Goal: Task Accomplishment & Management: Use online tool/utility

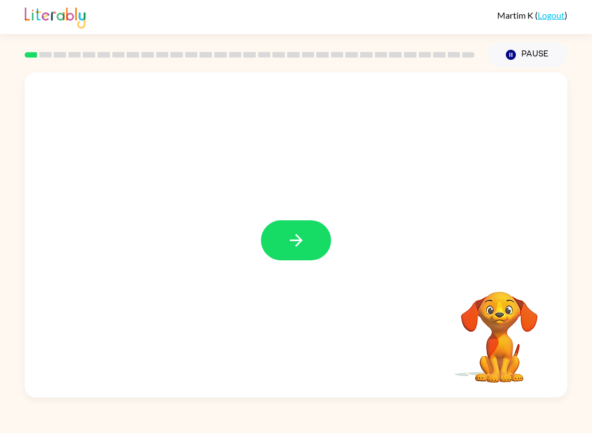
click at [297, 238] on icon "button" at bounding box center [295, 240] width 13 height 13
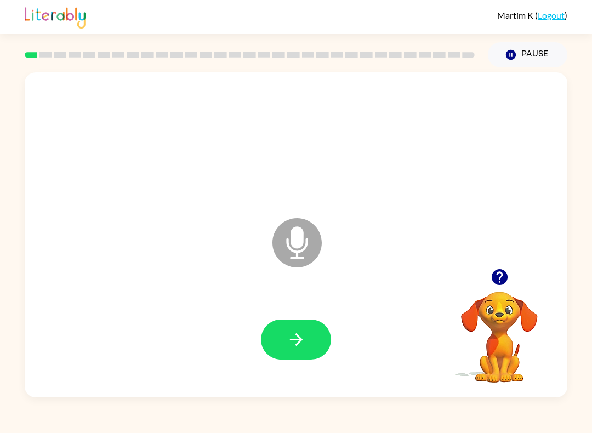
click at [289, 316] on div at bounding box center [296, 340] width 520 height 94
click at [294, 330] on button "button" at bounding box center [296, 339] width 70 height 40
click at [295, 337] on icon "button" at bounding box center [296, 339] width 19 height 19
click at [261, 346] on button "button" at bounding box center [296, 339] width 70 height 40
click at [293, 354] on button "button" at bounding box center [296, 339] width 70 height 40
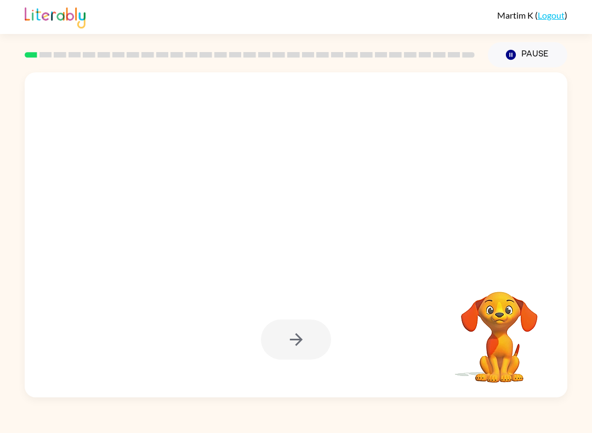
click at [309, 330] on div at bounding box center [296, 339] width 70 height 40
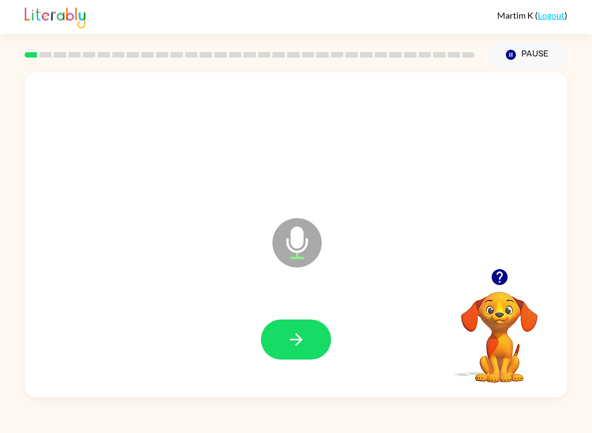
click at [300, 337] on icon "button" at bounding box center [296, 339] width 19 height 19
click at [293, 352] on button "button" at bounding box center [296, 339] width 70 height 40
click at [302, 339] on icon "button" at bounding box center [296, 339] width 19 height 19
click at [310, 350] on button "button" at bounding box center [296, 339] width 70 height 40
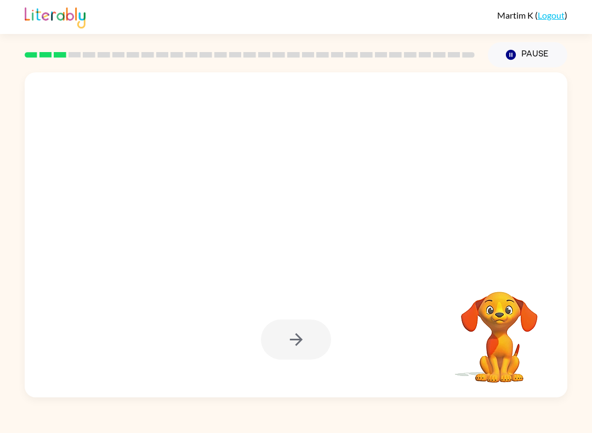
click at [262, 358] on div at bounding box center [296, 339] width 70 height 40
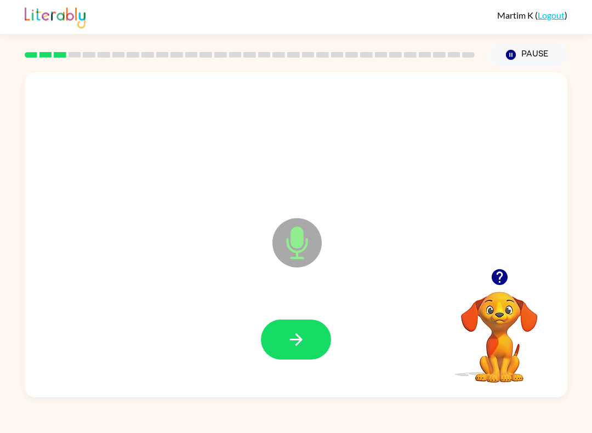
click at [283, 333] on button "button" at bounding box center [296, 339] width 70 height 40
click at [290, 346] on icon "button" at bounding box center [296, 339] width 19 height 19
click at [290, 341] on icon "button" at bounding box center [296, 339] width 19 height 19
click at [310, 355] on button "button" at bounding box center [296, 339] width 70 height 40
click at [274, 346] on button "button" at bounding box center [296, 339] width 70 height 40
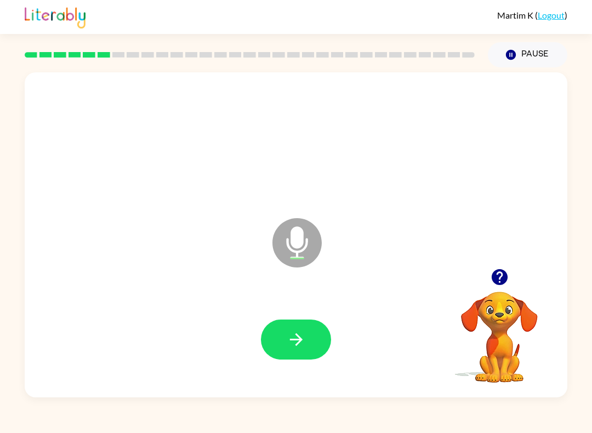
click at [276, 333] on button "button" at bounding box center [296, 339] width 70 height 40
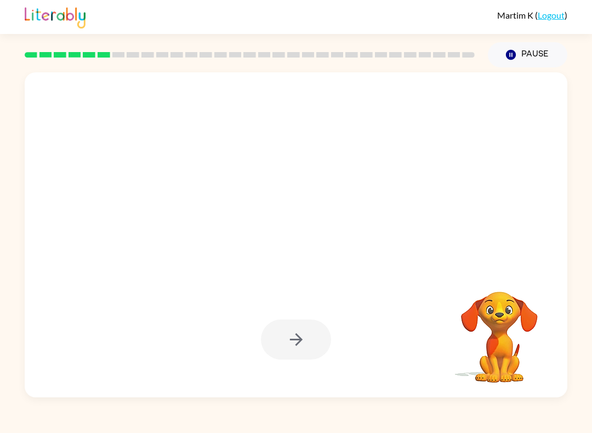
click at [290, 351] on div at bounding box center [296, 339] width 70 height 40
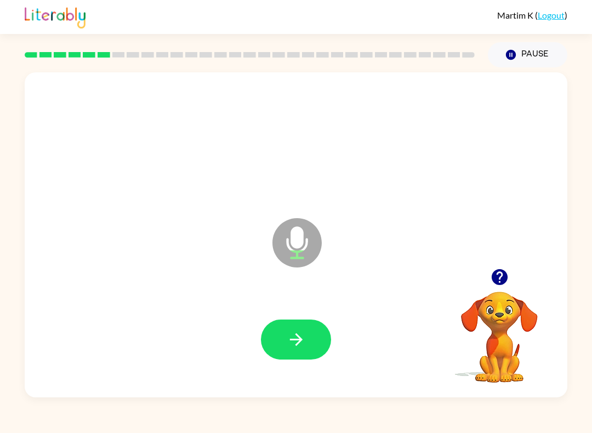
click at [294, 339] on icon "button" at bounding box center [296, 339] width 19 height 19
click at [298, 333] on icon "button" at bounding box center [296, 339] width 19 height 19
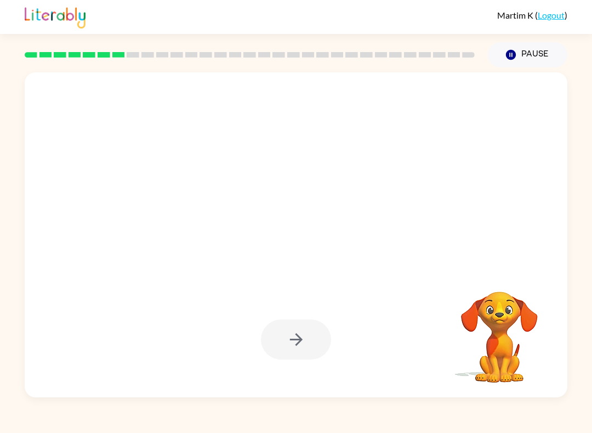
click at [288, 332] on div at bounding box center [296, 339] width 70 height 40
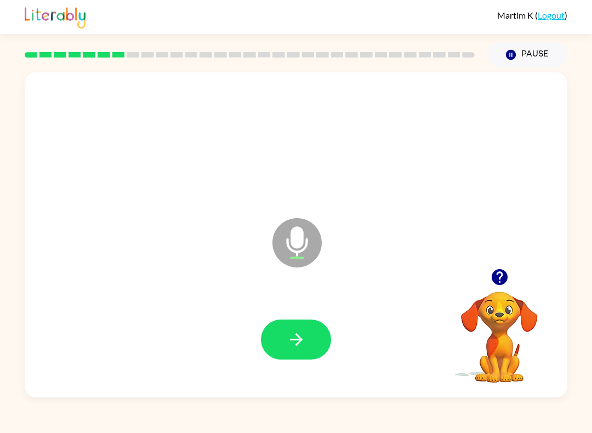
click at [288, 343] on icon "button" at bounding box center [296, 339] width 19 height 19
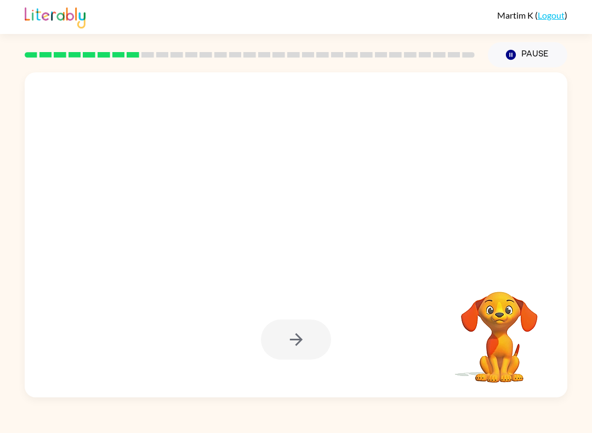
click at [294, 336] on div at bounding box center [296, 339] width 70 height 40
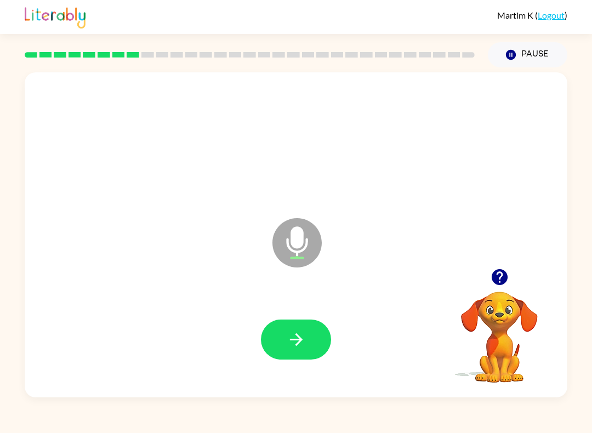
click at [278, 346] on button "button" at bounding box center [296, 339] width 70 height 40
click at [284, 346] on button "button" at bounding box center [296, 339] width 70 height 40
click at [304, 341] on icon "button" at bounding box center [296, 339] width 19 height 19
click at [301, 339] on icon "button" at bounding box center [295, 339] width 13 height 13
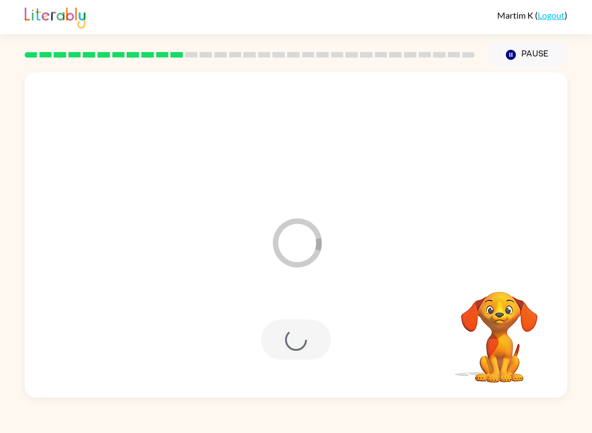
click at [546, 15] on link "Logout" at bounding box center [550, 15] width 27 height 10
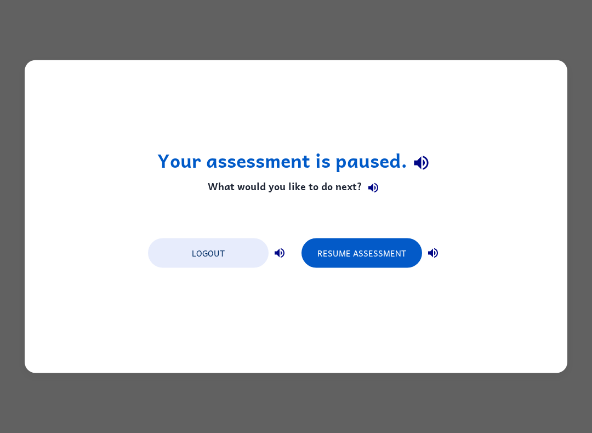
click at [190, 260] on button "Logout" at bounding box center [208, 253] width 121 height 30
click at [319, 257] on button "Resume Assessment" at bounding box center [361, 253] width 121 height 30
click at [357, 288] on div "Your assessment is paused. What would you like to do next? Logout Resume Assess…" at bounding box center [296, 216] width 542 height 313
click at [359, 260] on button "Resume Assessment" at bounding box center [361, 253] width 121 height 30
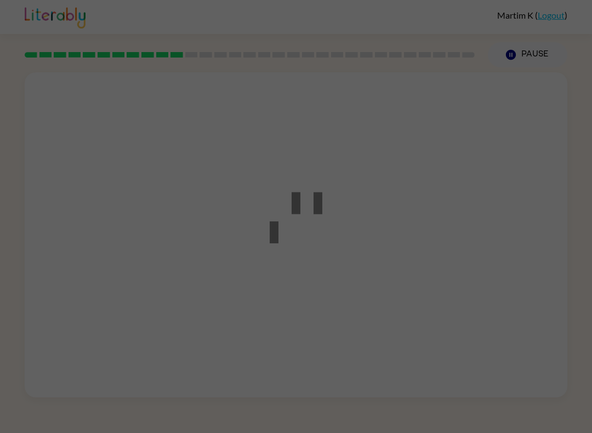
click at [391, 261] on div at bounding box center [296, 216] width 592 height 433
click at [390, 261] on div at bounding box center [296, 216] width 592 height 433
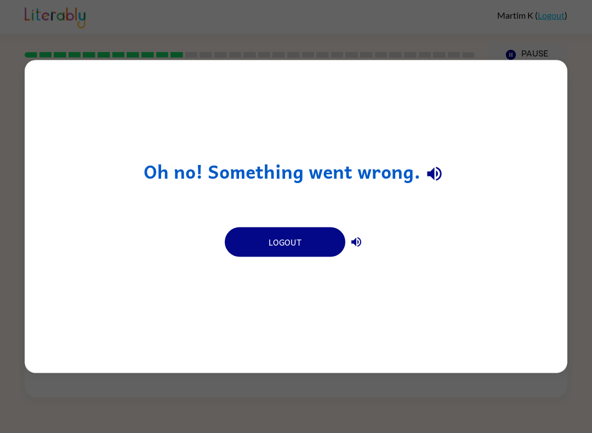
click at [304, 230] on button "Logout" at bounding box center [285, 242] width 121 height 30
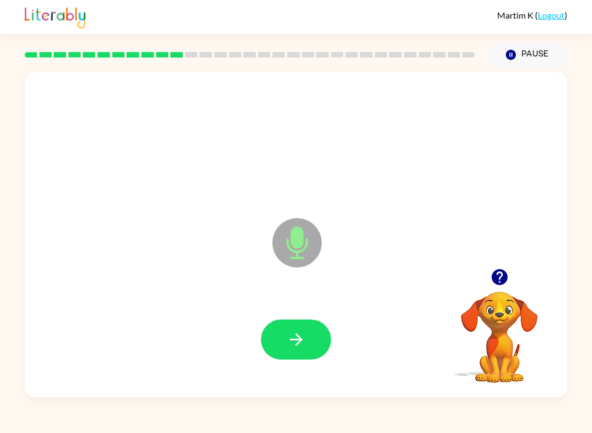
click at [304, 335] on icon "button" at bounding box center [296, 339] width 19 height 19
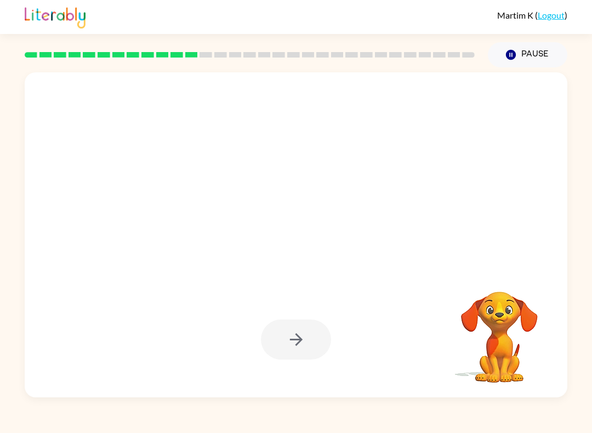
click at [301, 341] on div at bounding box center [296, 339] width 70 height 40
click at [491, 355] on video "Your browser must support playing .mp4 files to use Literably. Please try using…" at bounding box center [499, 329] width 110 height 110
click at [291, 348] on div at bounding box center [296, 339] width 70 height 40
click at [293, 321] on div at bounding box center [296, 339] width 70 height 40
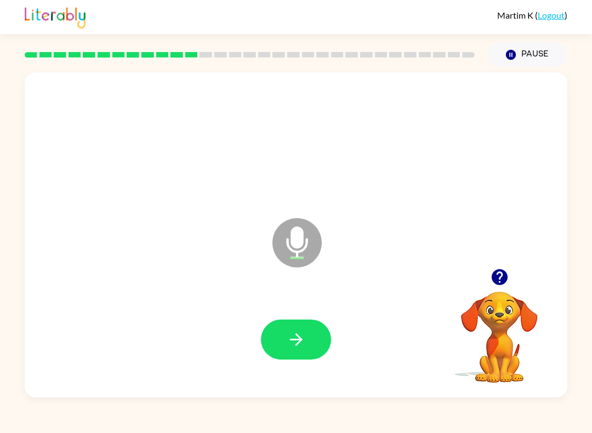
click at [297, 337] on icon "button" at bounding box center [296, 339] width 19 height 19
click at [293, 330] on button "button" at bounding box center [296, 339] width 70 height 40
click at [324, 335] on button "button" at bounding box center [296, 339] width 70 height 40
click at [307, 353] on button "button" at bounding box center [296, 339] width 70 height 40
click at [281, 327] on button "button" at bounding box center [296, 339] width 70 height 40
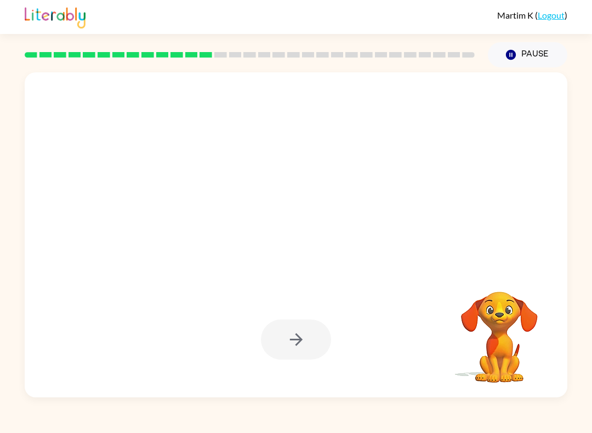
click at [300, 346] on div at bounding box center [296, 339] width 70 height 40
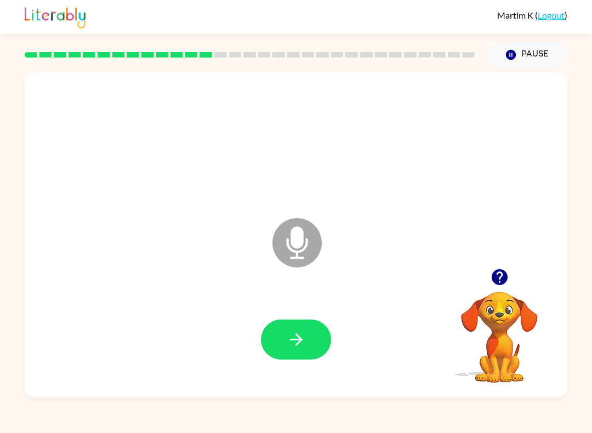
click at [282, 254] on icon at bounding box center [296, 242] width 49 height 49
click at [297, 248] on icon "Microphone The Microphone is here when it is your turn to talk" at bounding box center [352, 256] width 164 height 82
click at [530, 53] on button "Pause Pause" at bounding box center [527, 54] width 79 height 25
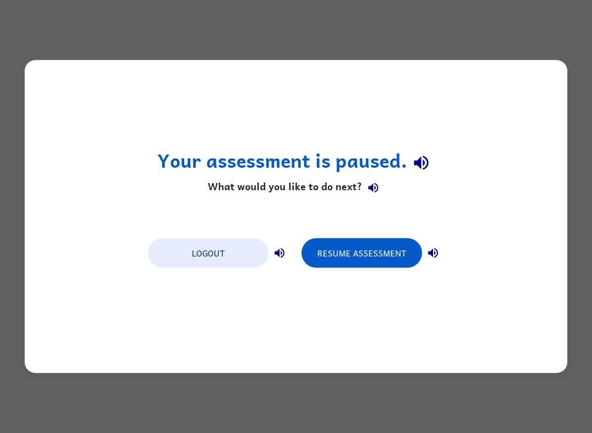
click at [392, 257] on button "Resume Assessment" at bounding box center [361, 253] width 121 height 30
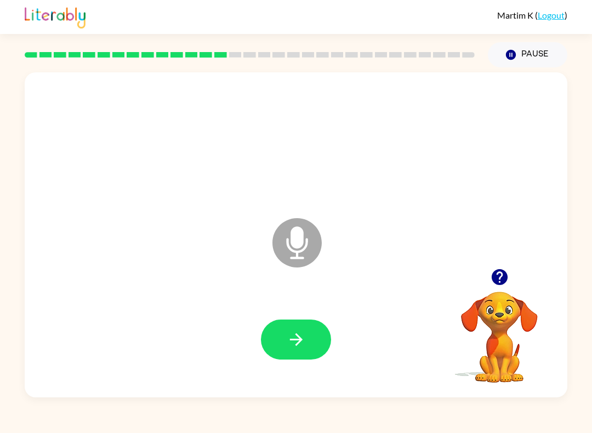
click at [530, 60] on button "Pause Pause" at bounding box center [527, 54] width 79 height 25
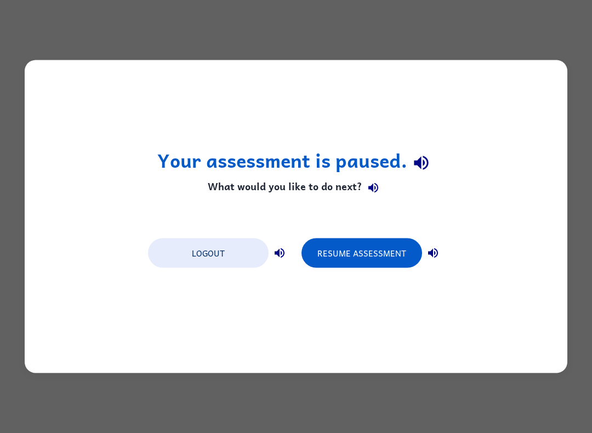
click at [375, 248] on button "Resume Assessment" at bounding box center [361, 253] width 121 height 30
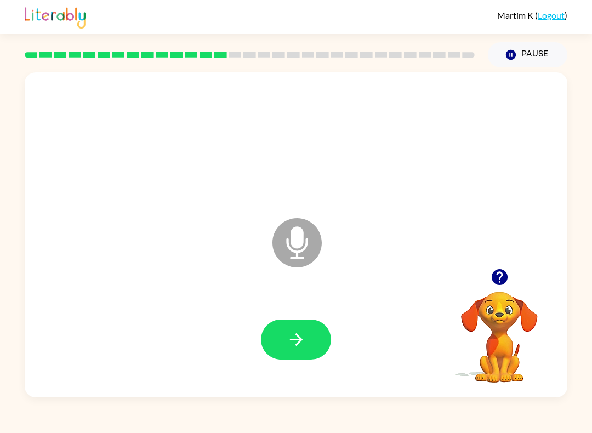
click at [533, 51] on button "Pause Pause" at bounding box center [527, 54] width 79 height 25
click at [530, 59] on button "Pause Pause" at bounding box center [527, 54] width 79 height 25
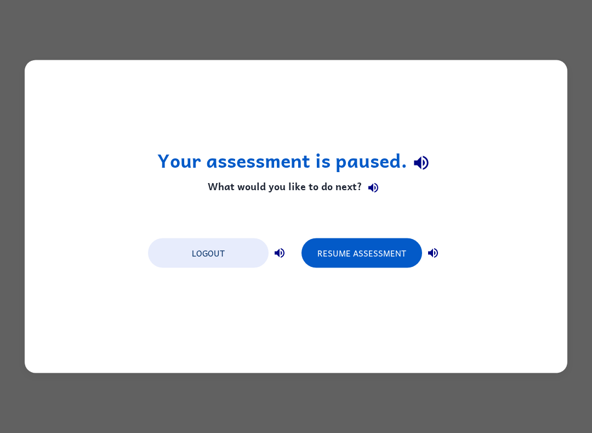
click at [364, 238] on button "Resume Assessment" at bounding box center [361, 253] width 121 height 30
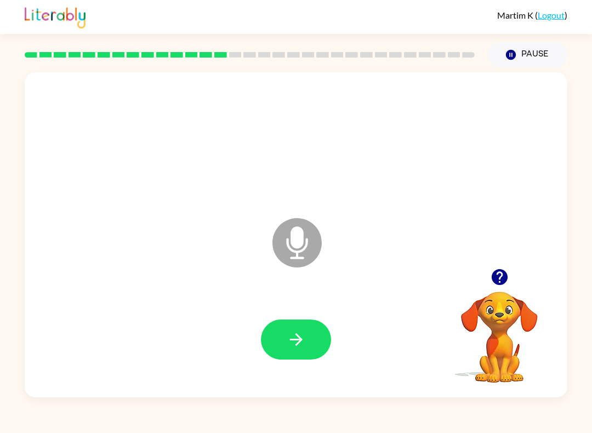
click at [533, 55] on button "Pause Pause" at bounding box center [527, 54] width 79 height 25
click at [519, 45] on button "Pause Pause" at bounding box center [527, 54] width 79 height 25
click at [528, 50] on button "Pause Pause" at bounding box center [527, 54] width 79 height 25
click at [554, 18] on link "Logout" at bounding box center [550, 15] width 27 height 10
click at [325, 321] on div at bounding box center [296, 339] width 70 height 40
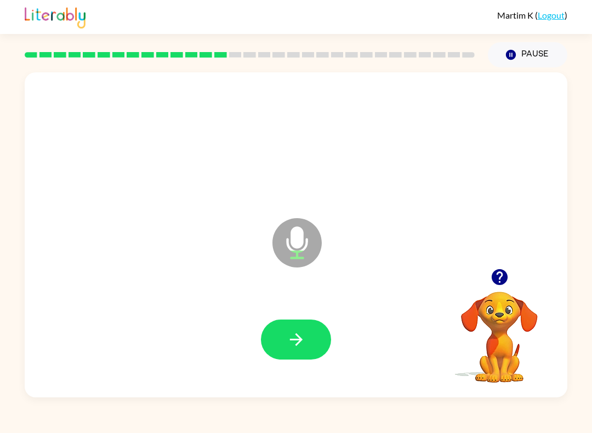
click at [305, 345] on icon "button" at bounding box center [296, 339] width 19 height 19
click at [304, 347] on icon "button" at bounding box center [296, 339] width 19 height 19
click at [285, 337] on button "button" at bounding box center [296, 339] width 70 height 40
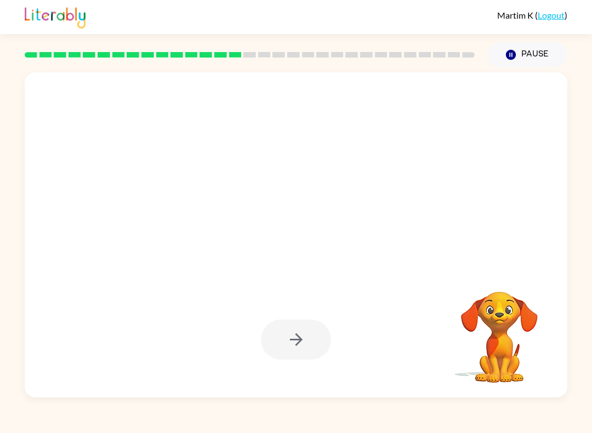
click at [290, 359] on div at bounding box center [296, 339] width 70 height 40
click at [313, 349] on div at bounding box center [296, 339] width 70 height 40
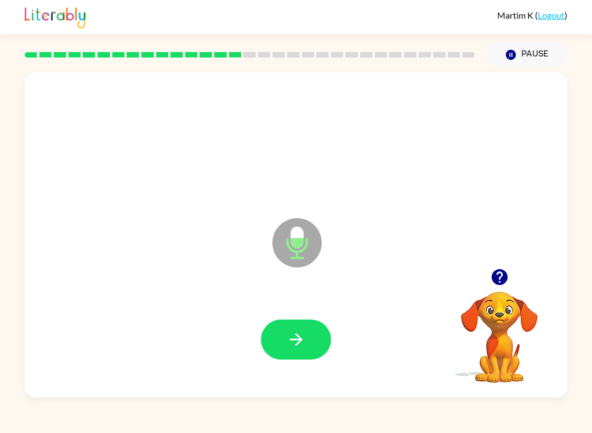
click at [305, 338] on icon "button" at bounding box center [296, 339] width 19 height 19
click at [289, 354] on button "button" at bounding box center [296, 339] width 70 height 40
click at [290, 344] on icon "button" at bounding box center [296, 339] width 19 height 19
click at [284, 338] on button "button" at bounding box center [296, 339] width 70 height 40
click at [321, 337] on button "button" at bounding box center [296, 339] width 70 height 40
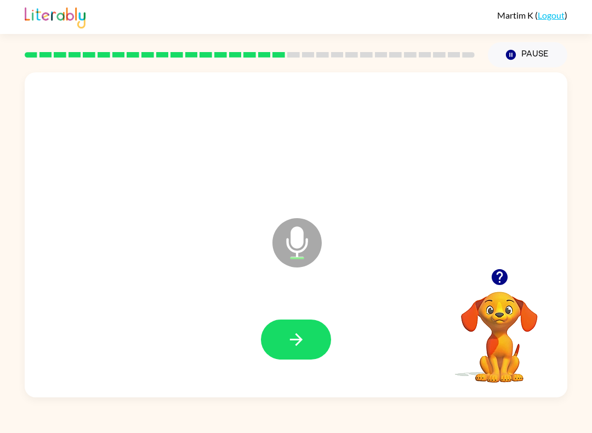
click at [295, 357] on button "button" at bounding box center [296, 339] width 70 height 40
click at [304, 355] on button "button" at bounding box center [296, 339] width 70 height 40
click at [242, 336] on div at bounding box center [296, 340] width 520 height 94
click at [287, 347] on icon "button" at bounding box center [296, 339] width 19 height 19
click at [301, 335] on icon "button" at bounding box center [296, 339] width 19 height 19
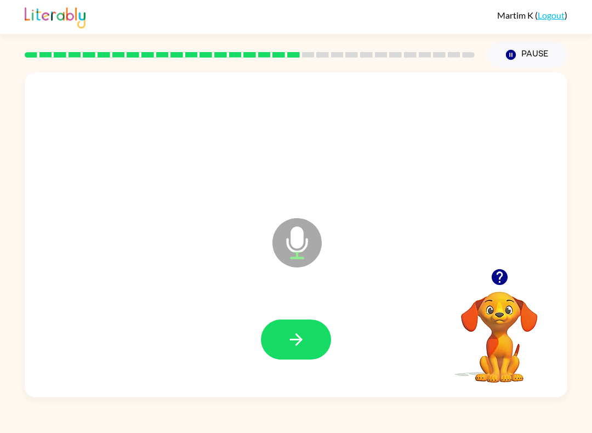
click at [315, 349] on button "button" at bounding box center [296, 339] width 70 height 40
click at [324, 318] on div at bounding box center [296, 340] width 520 height 94
click at [323, 348] on button "button" at bounding box center [296, 339] width 70 height 40
click at [297, 320] on button "button" at bounding box center [296, 339] width 70 height 40
click at [296, 352] on button "button" at bounding box center [296, 339] width 70 height 40
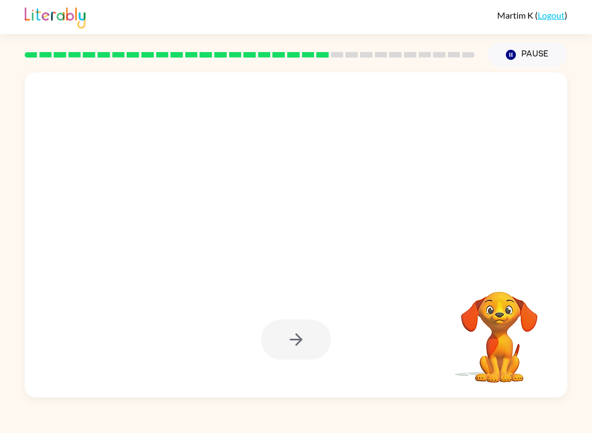
click at [487, 276] on video "Your browser must support playing .mp4 files to use Literably. Please try using…" at bounding box center [499, 329] width 110 height 110
click at [520, 239] on div at bounding box center [296, 234] width 542 height 325
click at [512, 278] on video "Your browser must support playing .mp4 files to use Literably. Please try using…" at bounding box center [499, 329] width 110 height 110
click at [522, 337] on video "Your browser must support playing .mp4 files to use Literably. Please try using…" at bounding box center [499, 329] width 110 height 110
click at [545, 321] on video "Your browser must support playing .mp4 files to use Literably. Please try using…" at bounding box center [499, 329] width 110 height 110
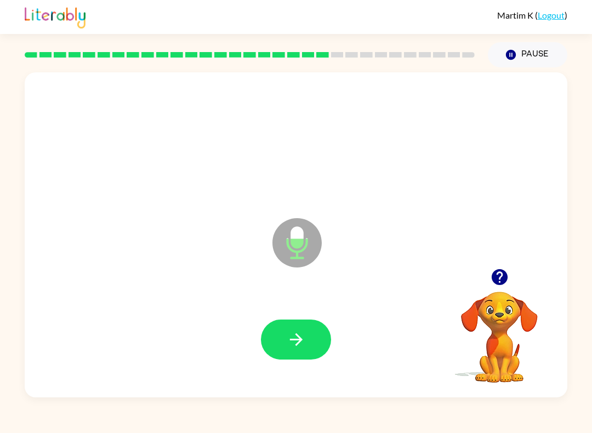
click at [323, 336] on button "button" at bounding box center [296, 339] width 70 height 40
click at [318, 326] on button "button" at bounding box center [296, 339] width 70 height 40
click at [319, 352] on button "button" at bounding box center [296, 339] width 70 height 40
click at [287, 346] on icon "button" at bounding box center [296, 339] width 19 height 19
click at [283, 340] on button "button" at bounding box center [296, 339] width 70 height 40
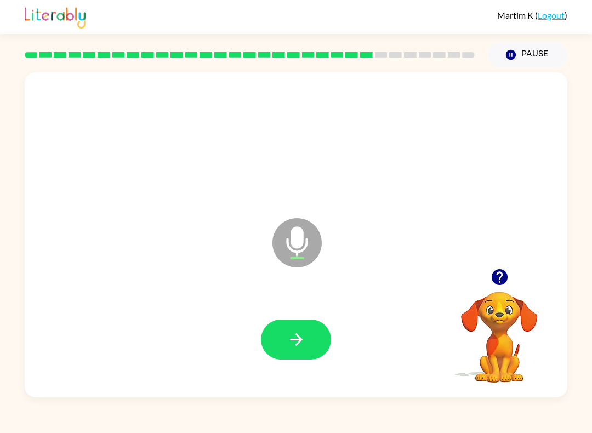
click at [290, 330] on button "button" at bounding box center [296, 339] width 70 height 40
click at [291, 337] on icon "button" at bounding box center [296, 339] width 19 height 19
click at [298, 335] on icon "button" at bounding box center [296, 339] width 19 height 19
click at [299, 340] on icon "button" at bounding box center [295, 339] width 13 height 13
click at [287, 317] on div at bounding box center [296, 340] width 520 height 94
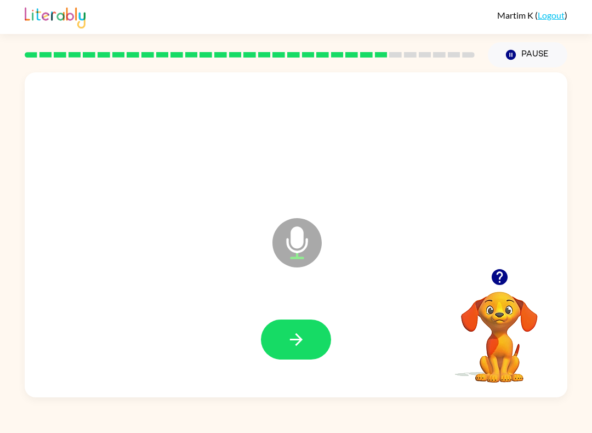
click at [331, 330] on div at bounding box center [296, 340] width 520 height 94
click at [330, 329] on div at bounding box center [296, 339] width 70 height 40
click at [302, 333] on icon "button" at bounding box center [296, 339] width 19 height 19
click at [299, 349] on icon "button" at bounding box center [296, 339] width 19 height 19
click at [313, 349] on button "button" at bounding box center [296, 339] width 70 height 40
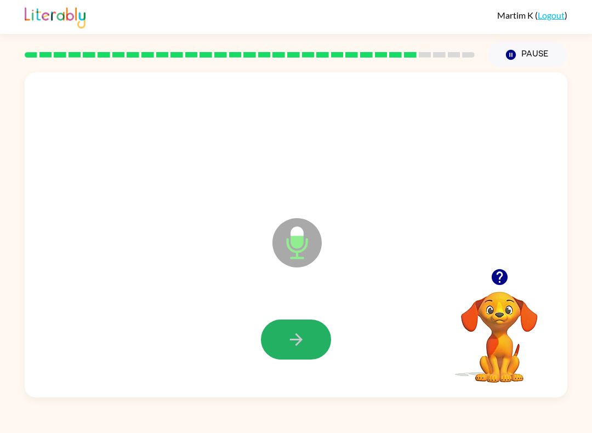
click at [297, 349] on icon "button" at bounding box center [296, 339] width 19 height 19
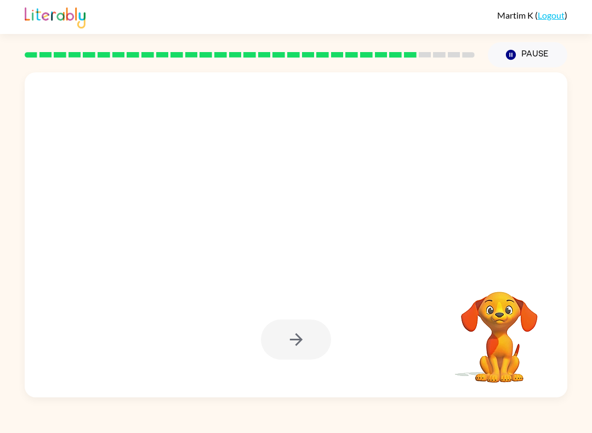
click at [327, 348] on div at bounding box center [296, 339] width 70 height 40
click at [318, 358] on div at bounding box center [296, 339] width 70 height 40
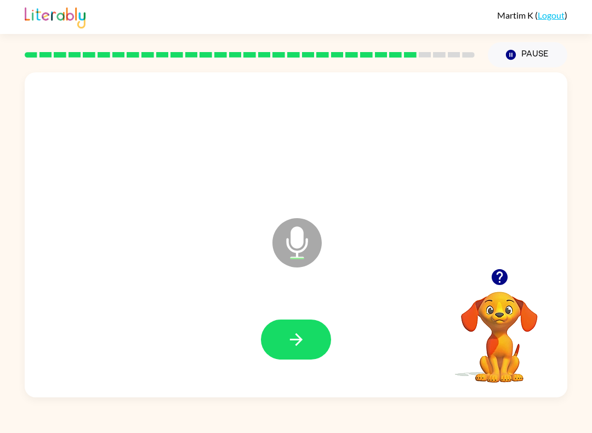
click at [432, 406] on div "Martim K ( Logout ) Pause Pause Microphone The Microphone is here when it is yo…" at bounding box center [296, 216] width 592 height 433
click at [290, 341] on icon "button" at bounding box center [296, 339] width 19 height 19
click at [319, 329] on button "button" at bounding box center [296, 339] width 70 height 40
click at [335, 309] on div at bounding box center [296, 340] width 520 height 94
click at [311, 324] on button "button" at bounding box center [296, 339] width 70 height 40
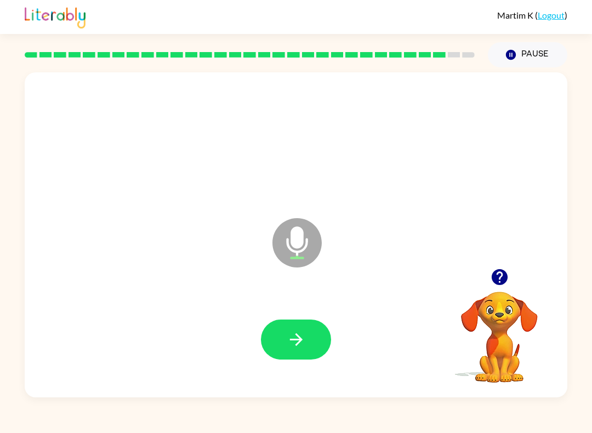
click at [300, 358] on button "button" at bounding box center [296, 339] width 70 height 40
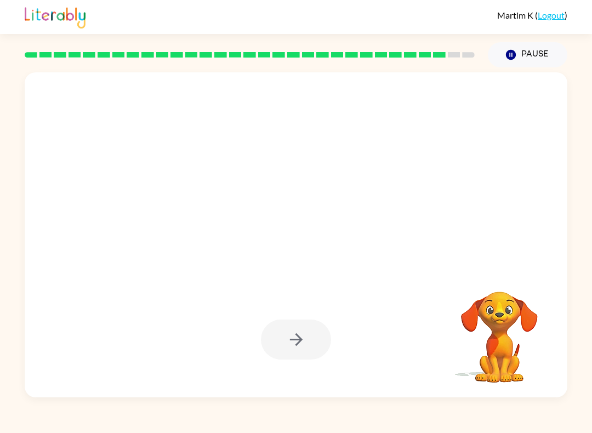
click at [404, 369] on div at bounding box center [296, 340] width 520 height 94
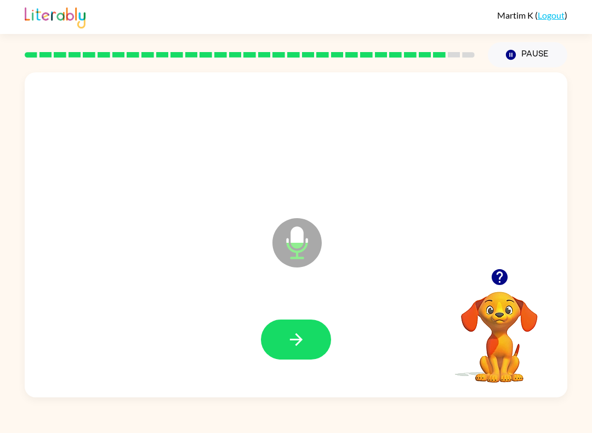
click at [318, 353] on button "button" at bounding box center [296, 339] width 70 height 40
click at [318, 348] on button "button" at bounding box center [296, 339] width 70 height 40
click at [305, 340] on icon "button" at bounding box center [296, 339] width 19 height 19
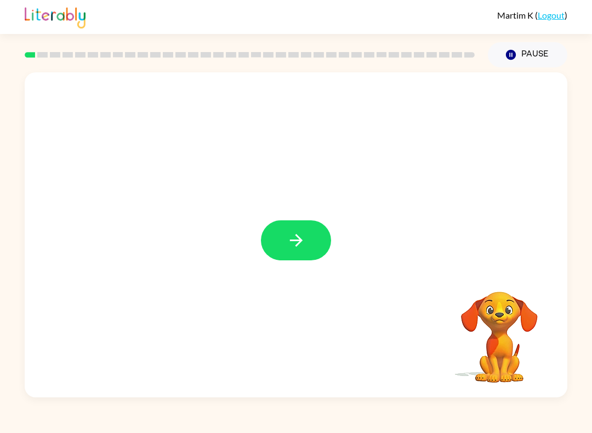
click at [293, 248] on icon "button" at bounding box center [296, 240] width 19 height 19
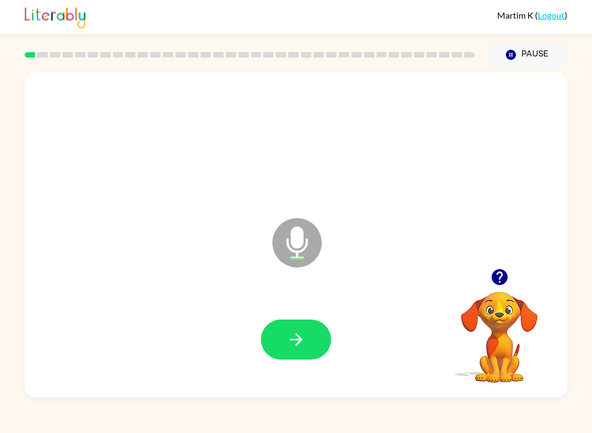
click at [299, 335] on icon "button" at bounding box center [296, 339] width 19 height 19
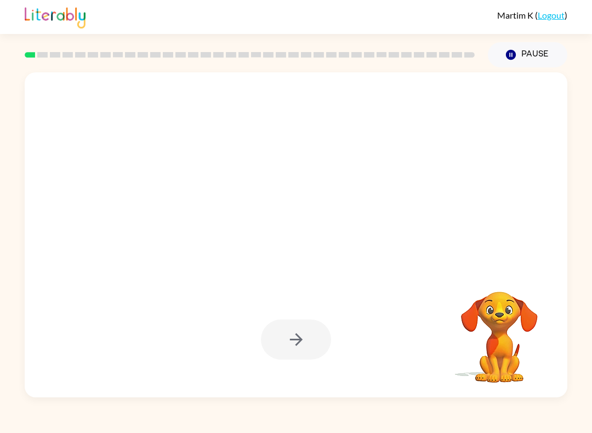
click at [307, 341] on div at bounding box center [296, 339] width 70 height 40
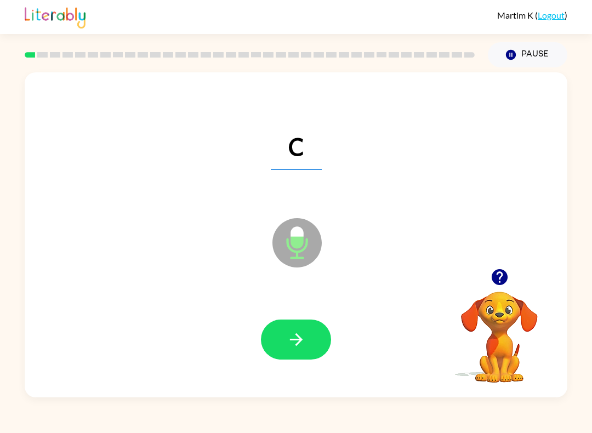
click at [302, 322] on button "button" at bounding box center [296, 339] width 70 height 40
click at [296, 332] on icon "button" at bounding box center [296, 339] width 19 height 19
click at [277, 338] on button "button" at bounding box center [296, 339] width 70 height 40
click at [276, 338] on div at bounding box center [296, 339] width 70 height 40
click at [304, 348] on icon "button" at bounding box center [296, 339] width 19 height 19
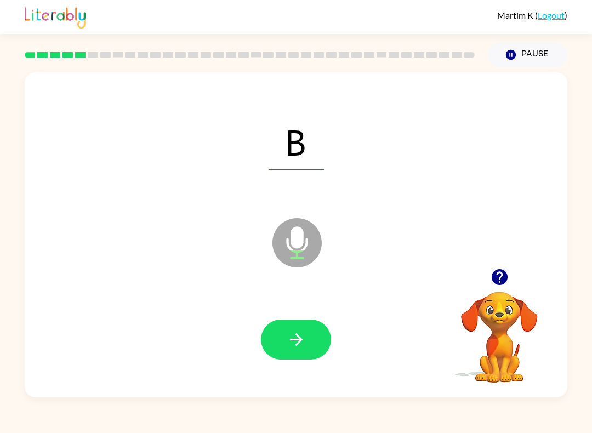
click at [344, 322] on div at bounding box center [296, 340] width 520 height 94
click at [305, 338] on icon "button" at bounding box center [296, 339] width 19 height 19
click at [307, 345] on button "button" at bounding box center [296, 339] width 70 height 40
click at [306, 341] on button "button" at bounding box center [296, 339] width 70 height 40
click at [548, 15] on link "Logout" at bounding box center [550, 15] width 27 height 10
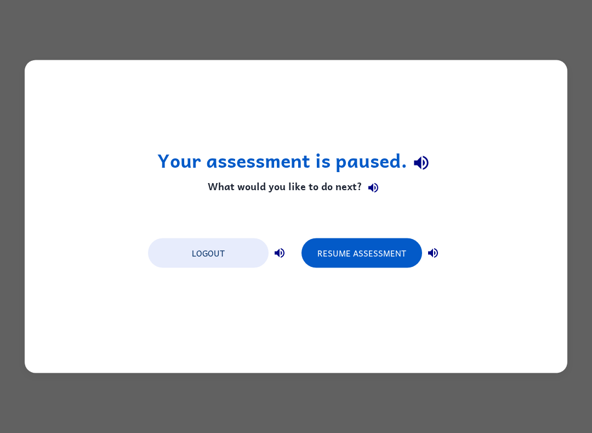
click at [198, 262] on button "Logout" at bounding box center [208, 253] width 121 height 30
